Goal: Find contact information: Find contact information

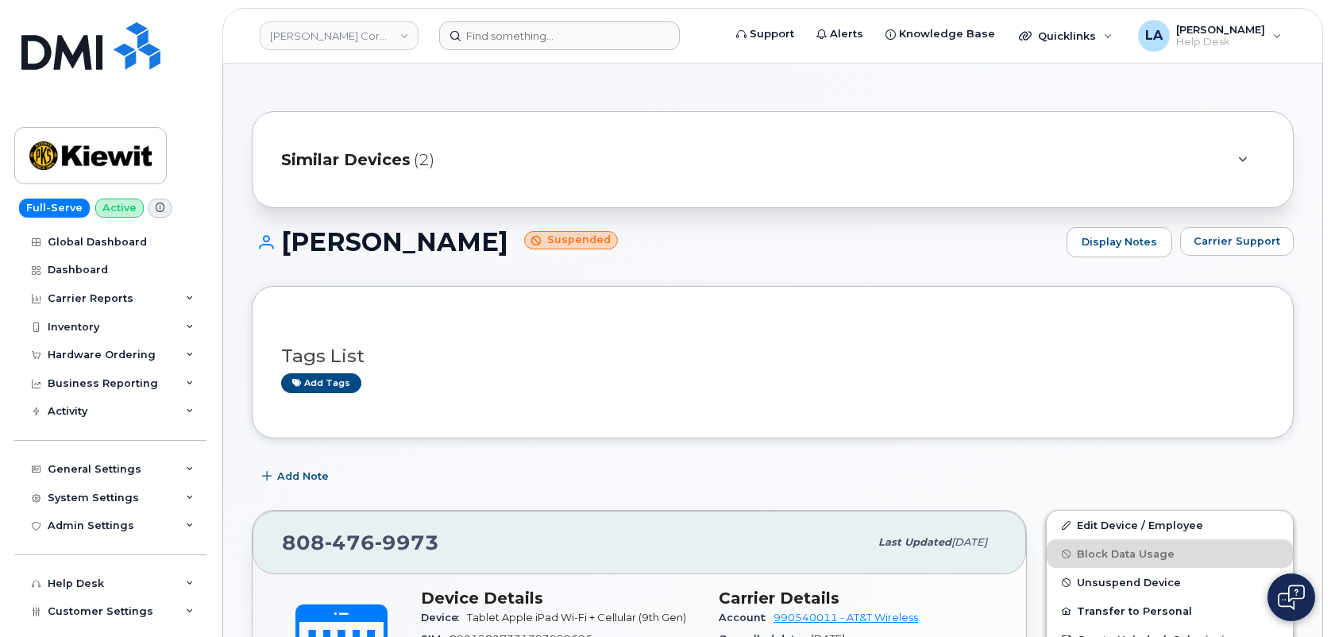
scroll to position [460, 0]
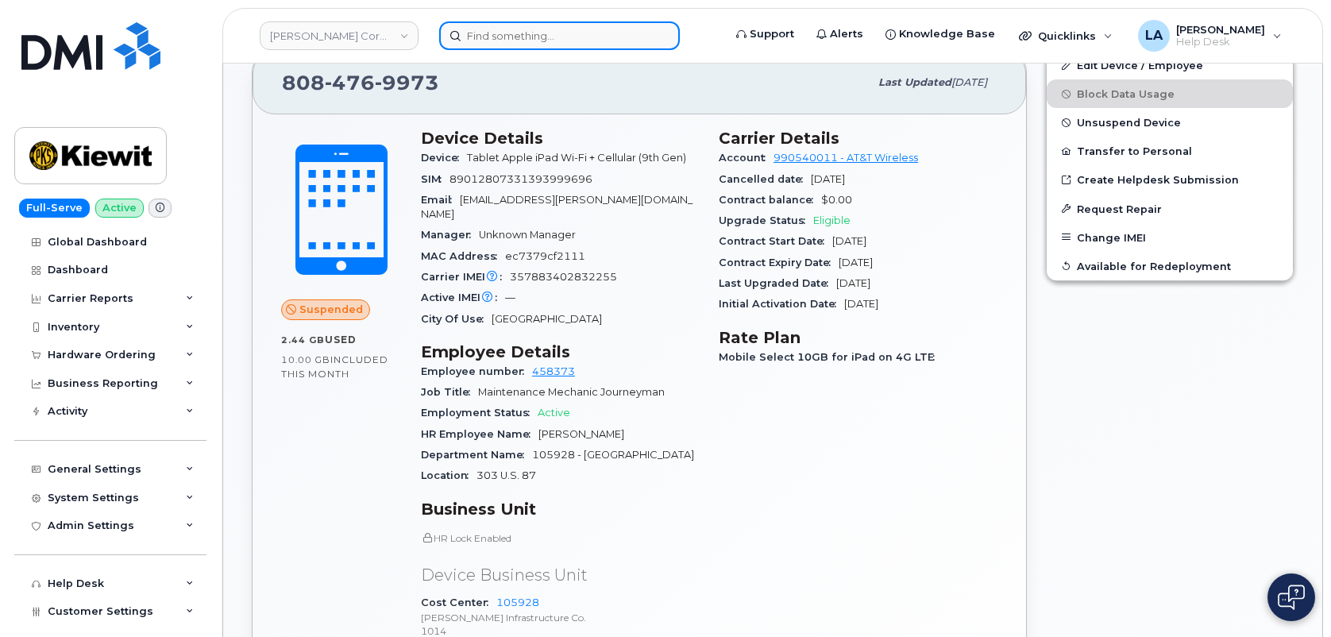
click at [594, 41] on input at bounding box center [559, 35] width 241 height 29
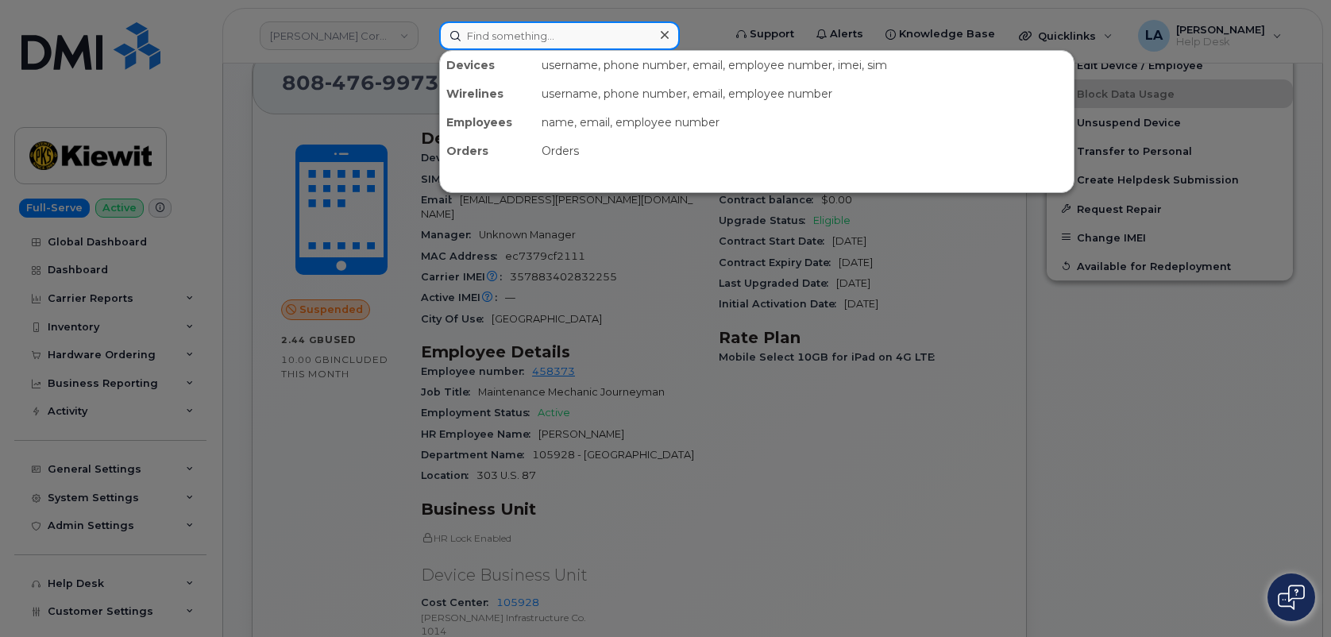
paste input "[PHONE_NUMBER]"
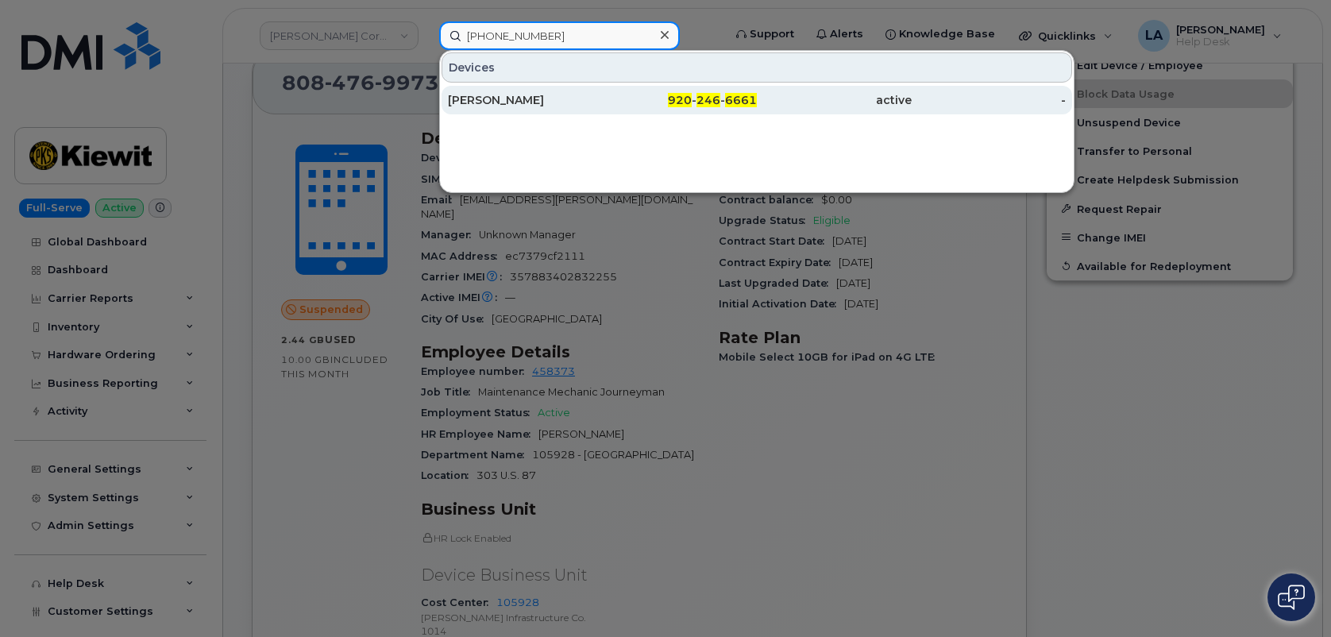
type input "920 246 6661"
click at [489, 105] on div "ERIKA FRANCO" at bounding box center [525, 100] width 155 height 16
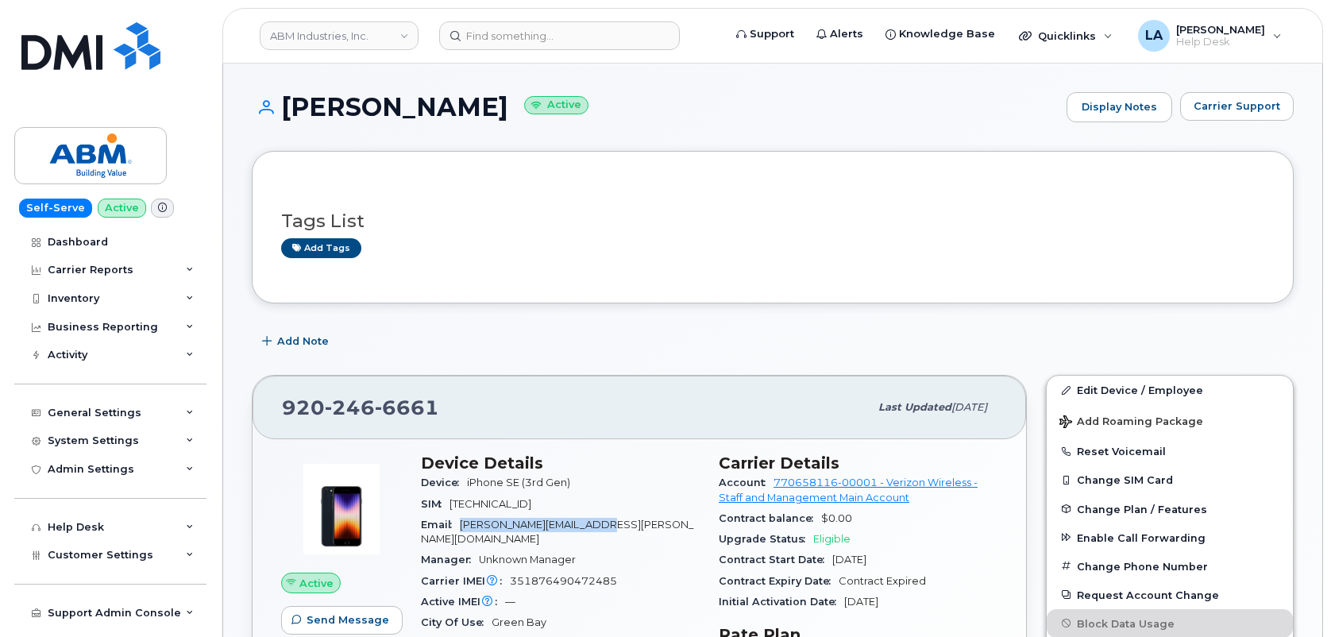
drag, startPoint x: 635, startPoint y: 523, endPoint x: 459, endPoint y: 533, distance: 176.6
click at [459, 533] on div "Email ERIC.CLARK@ABLESERVE.COM" at bounding box center [560, 533] width 279 height 36
copy span "ERIC.CLARK@ABLESERVE.COM"
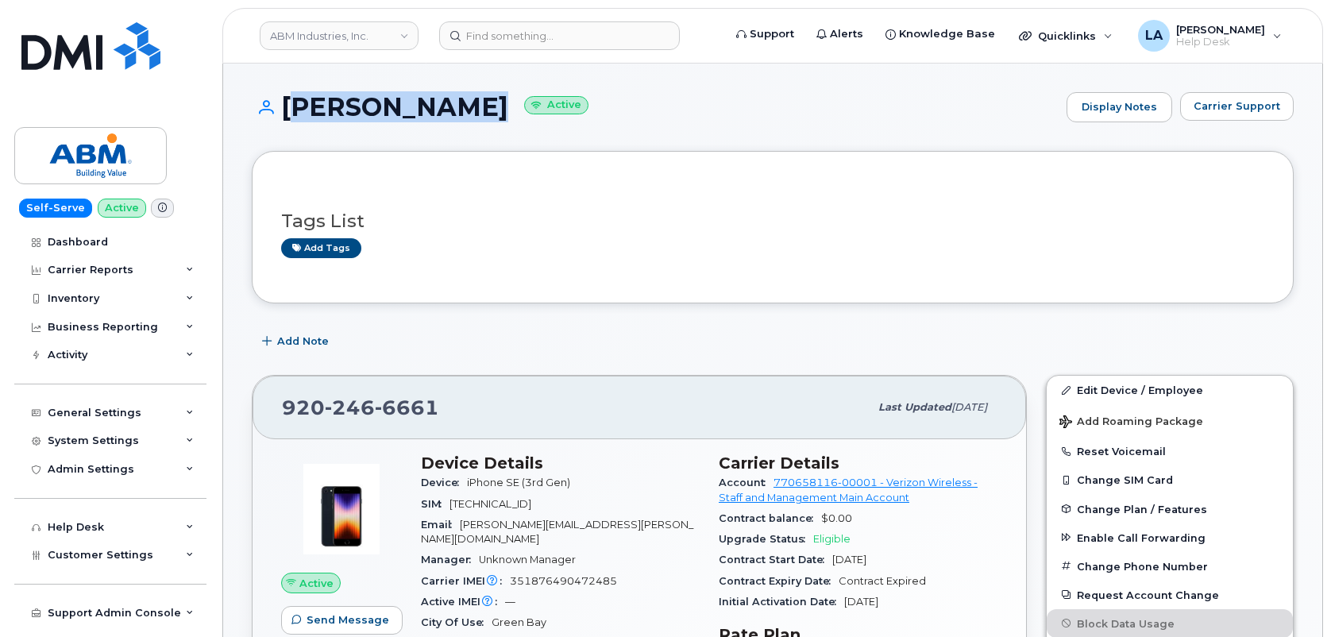
drag, startPoint x: 286, startPoint y: 107, endPoint x: 492, endPoint y: 110, distance: 205.7
click at [492, 110] on h1 "ERIKA FRANCO Active" at bounding box center [655, 107] width 807 height 28
copy h1 "[PERSON_NAME]"
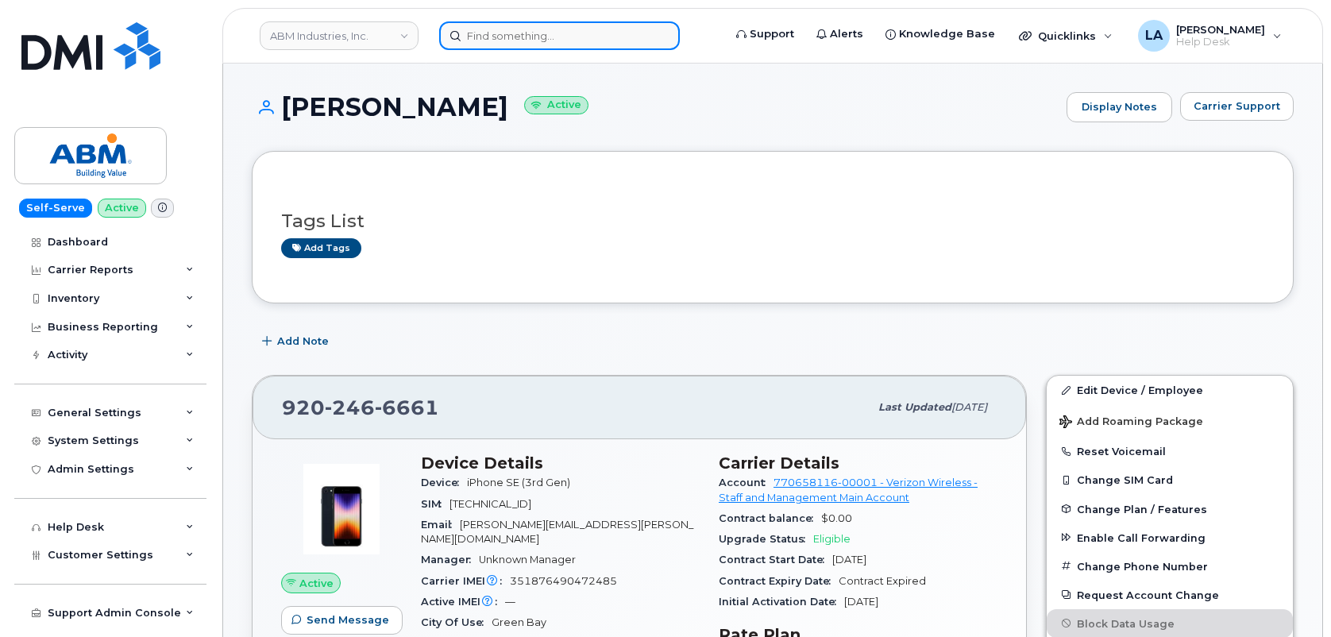
click at [622, 37] on input at bounding box center [559, 35] width 241 height 29
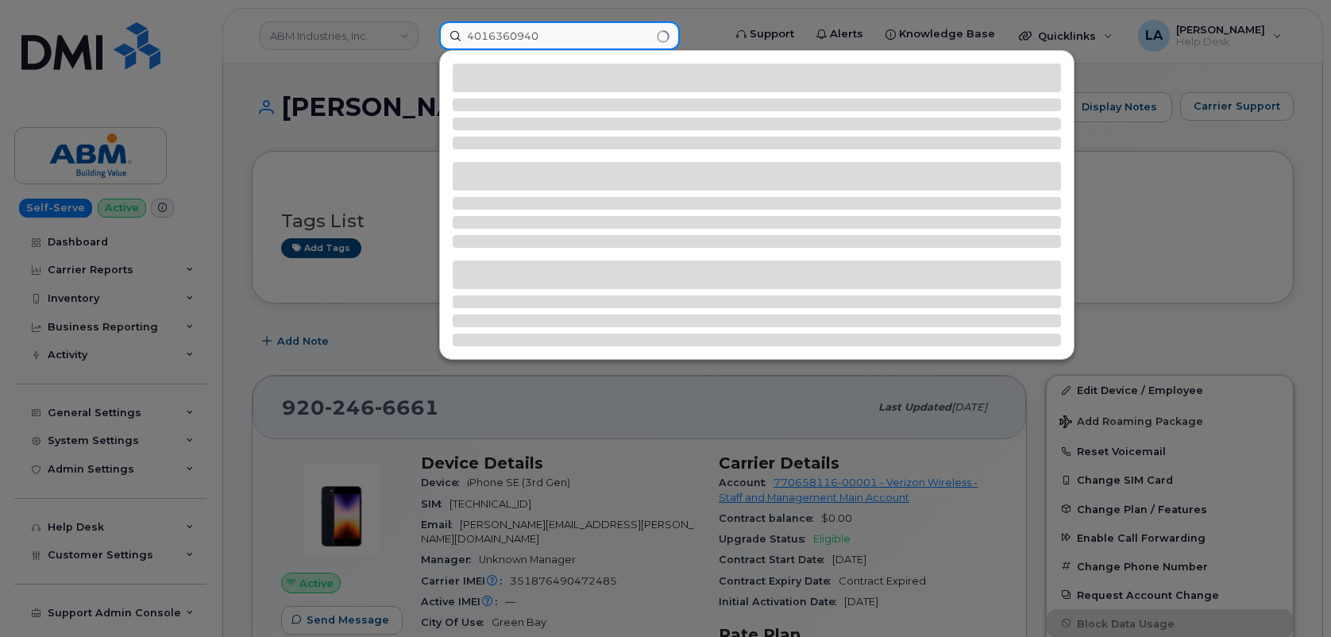
type input "4016360940"
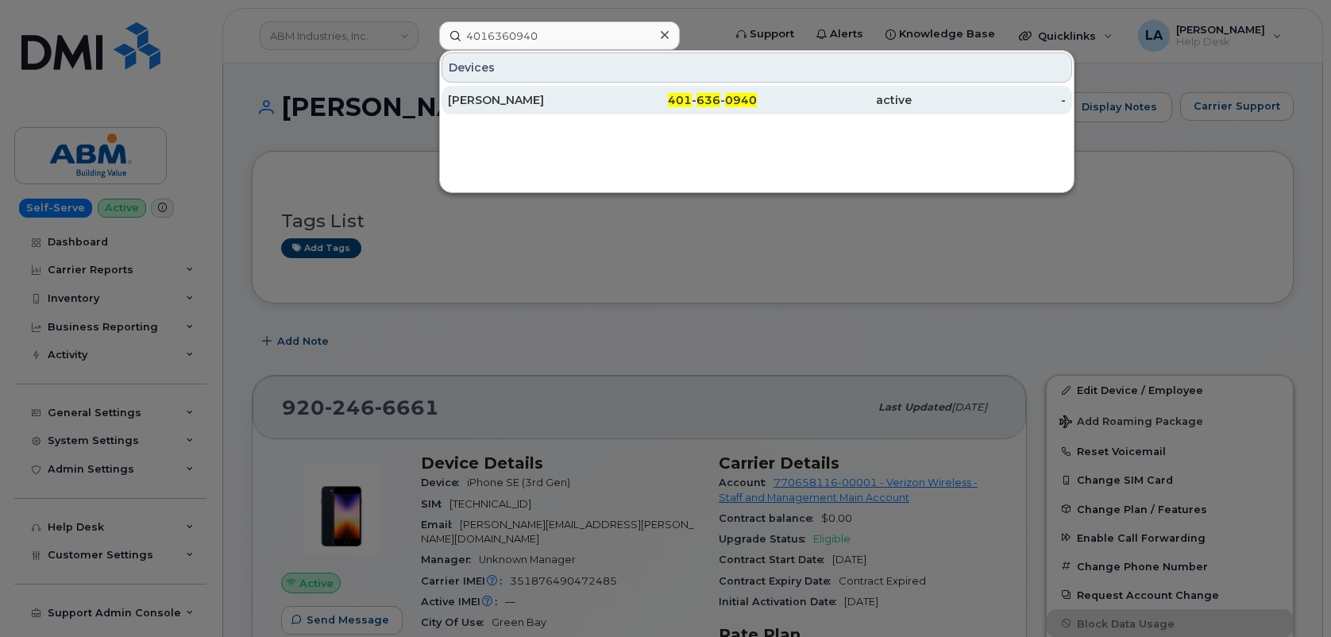
click at [501, 93] on div "Eric Shover" at bounding box center [525, 100] width 155 height 16
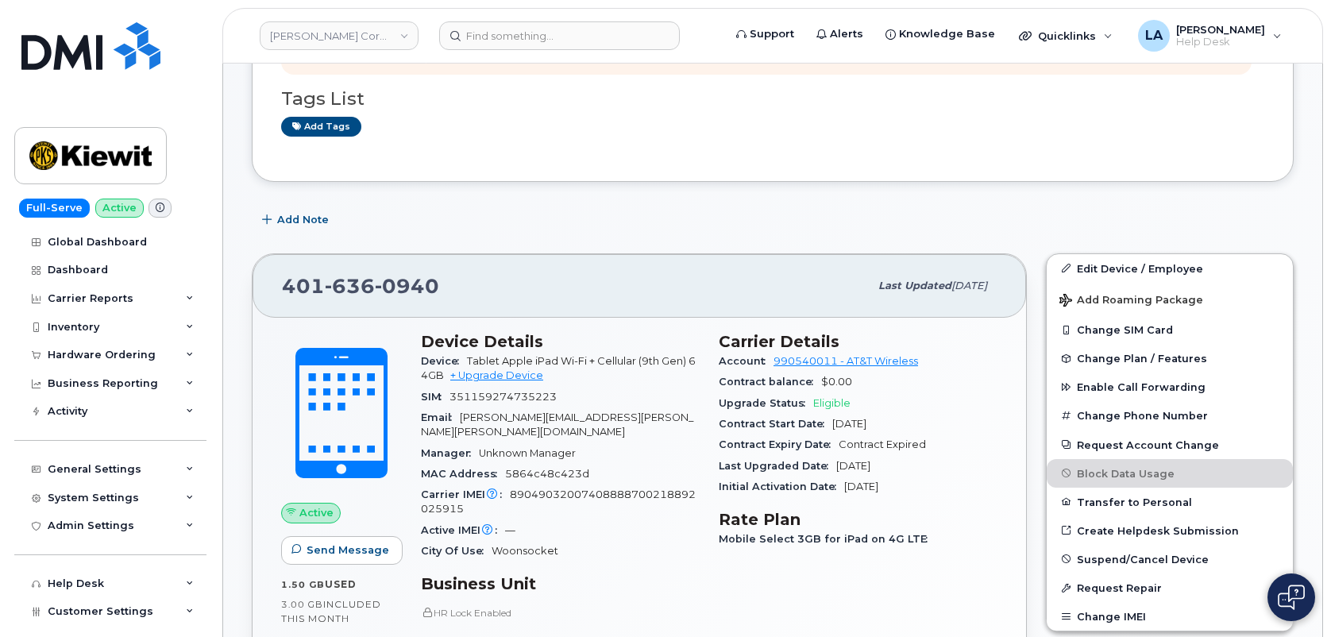
scroll to position [197, 0]
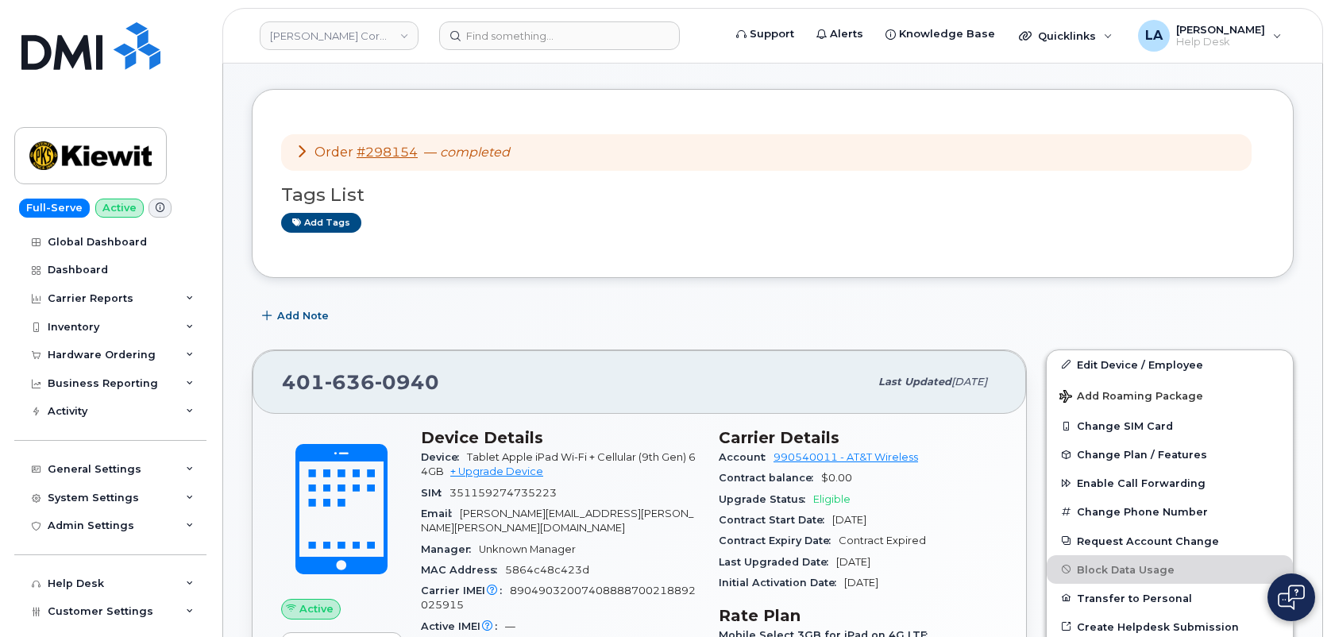
click at [588, 515] on span "ERIC.SHOVER@KIEWIT.COM" at bounding box center [557, 520] width 272 height 26
click at [587, 514] on span "ERIC.SHOVER@KIEWIT.COM" at bounding box center [557, 520] width 272 height 26
click at [632, 514] on div "Email ERIC.SHOVER@KIEWIT.COM" at bounding box center [560, 521] width 279 height 36
drag, startPoint x: 611, startPoint y: 513, endPoint x: 457, endPoint y: 510, distance: 154.1
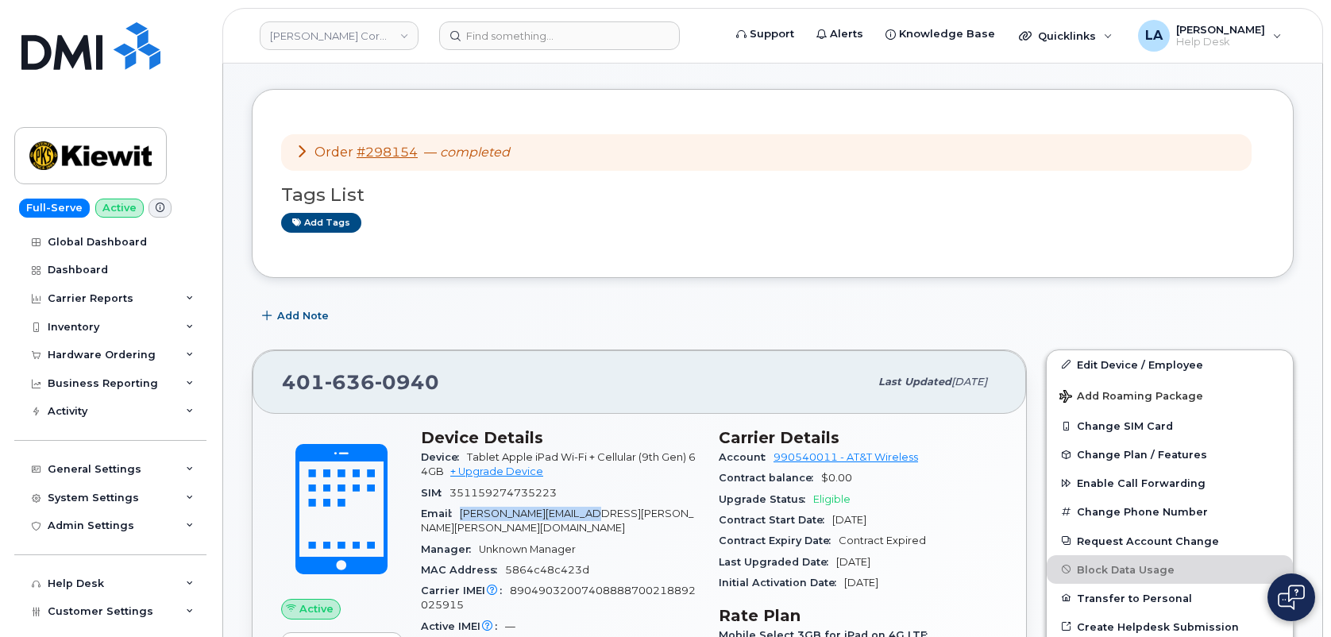
click at [457, 510] on div "Email ERIC.SHOVER@KIEWIT.COM" at bounding box center [560, 521] width 279 height 36
copy span "ERIC.SHOVER@KIEWIT.COM"
click at [530, 34] on input at bounding box center [559, 35] width 241 height 29
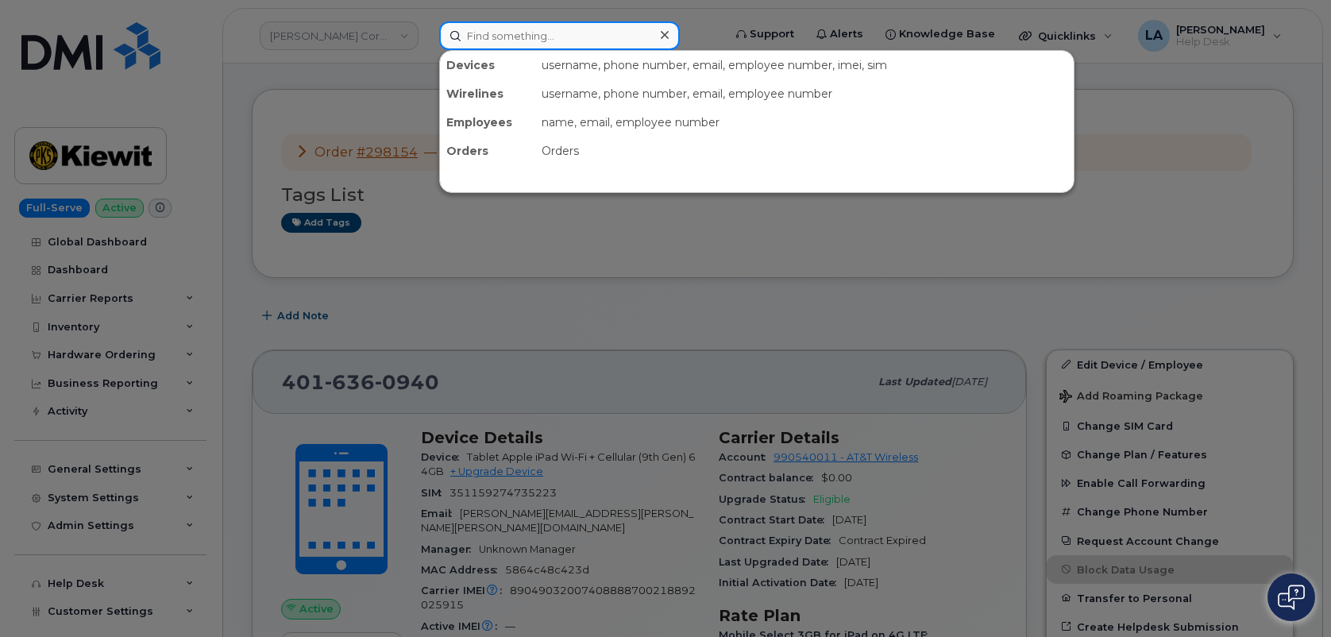
paste input "2017391197"
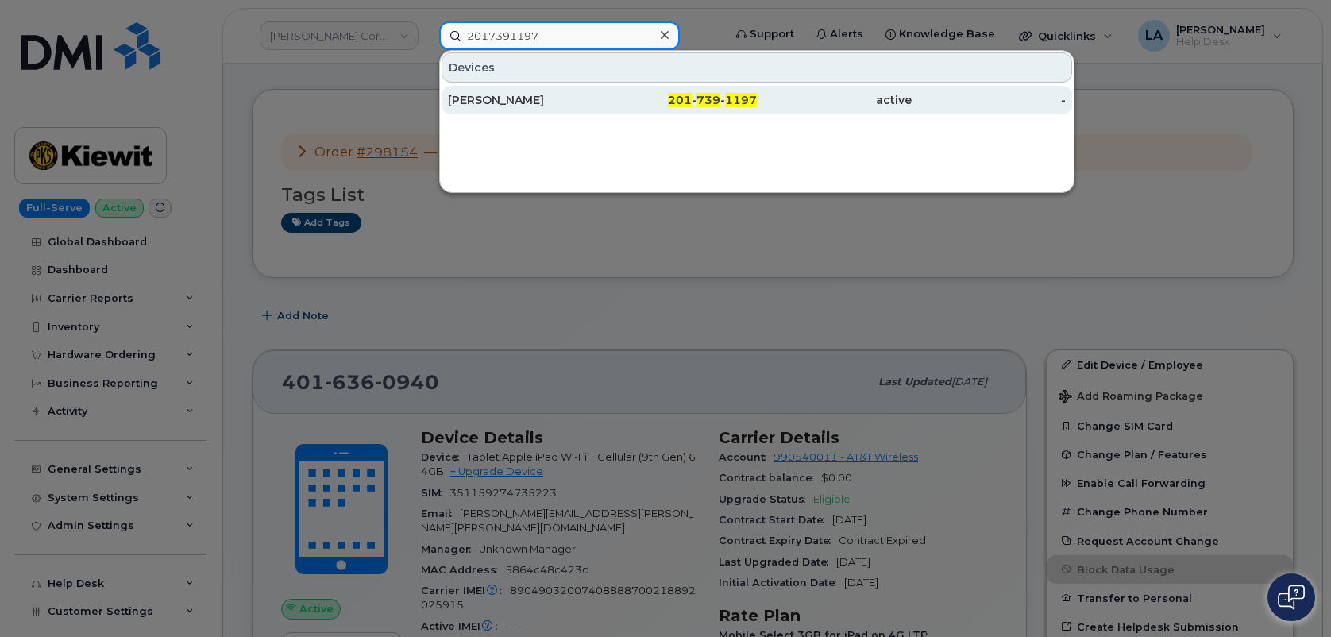
type input "2017391197"
click at [501, 98] on div "[PERSON_NAME]" at bounding box center [525, 100] width 155 height 16
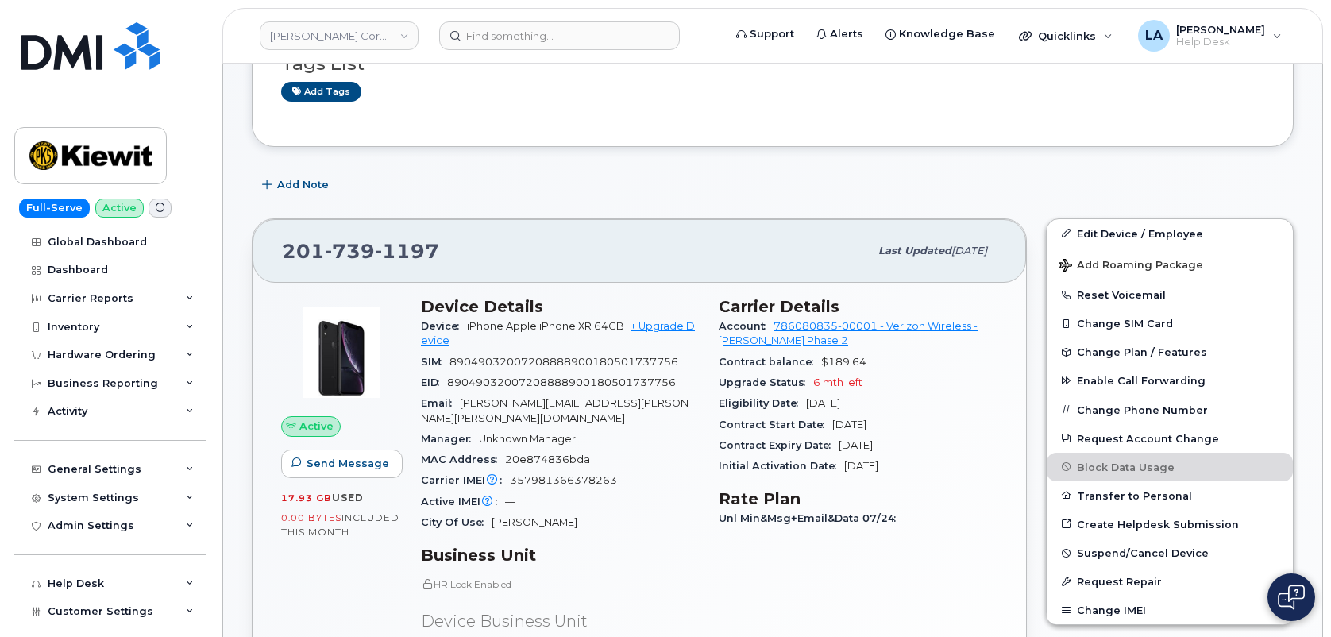
scroll to position [194, 0]
drag, startPoint x: 639, startPoint y: 403, endPoint x: 460, endPoint y: 401, distance: 179.5
click at [460, 401] on div "Email [EMAIL_ADDRESS][PERSON_NAME][DOMAIN_NAME]" at bounding box center [560, 410] width 279 height 36
copy span "[PERSON_NAME][EMAIL_ADDRESS][PERSON_NAME][PERSON_NAME][DOMAIN_NAME]"
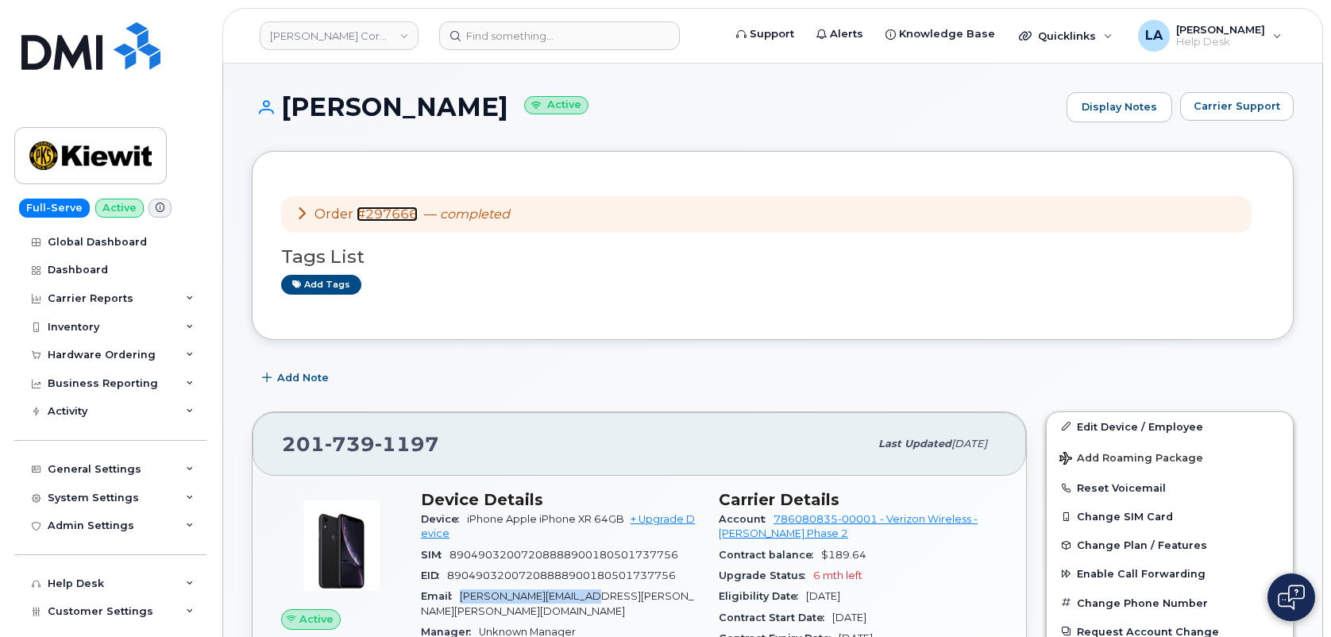
click at [374, 210] on link "#297666" at bounding box center [387, 213] width 61 height 15
drag, startPoint x: 426, startPoint y: 446, endPoint x: 253, endPoint y: 440, distance: 172.4
click at [253, 440] on div "[PHONE_NUMBER] Last updated [DATE]" at bounding box center [639, 444] width 773 height 64
copy span "[PHONE_NUMBER]"
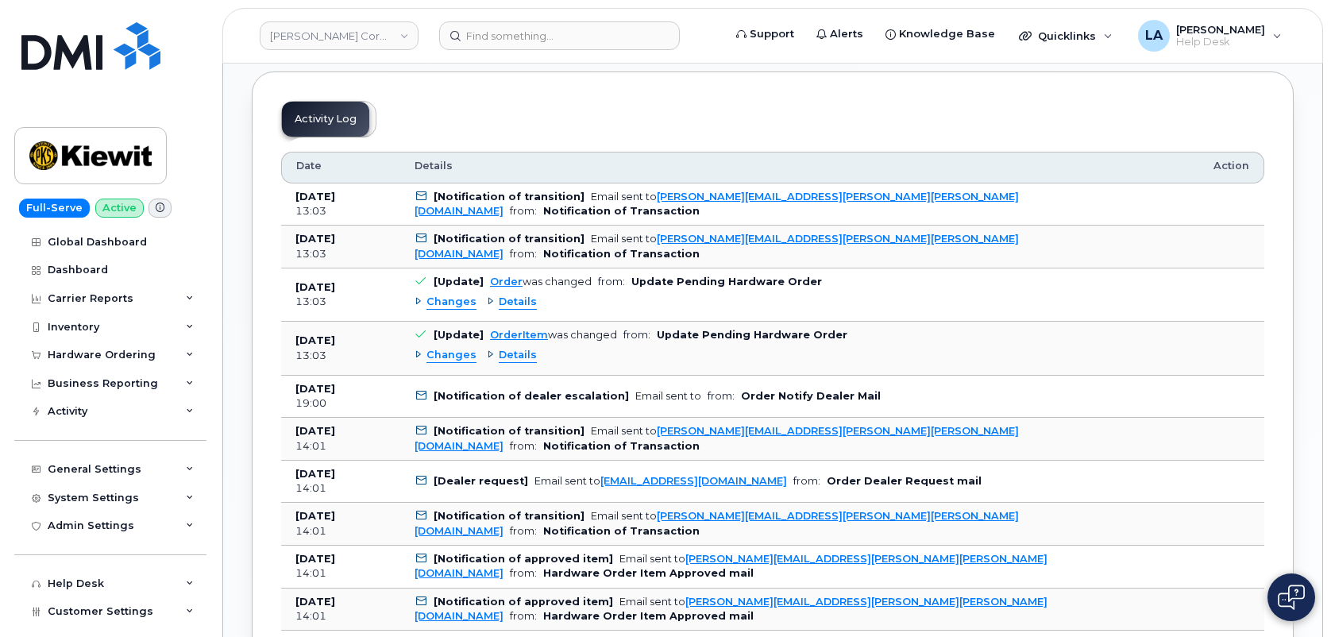
scroll to position [1203, 0]
